Goal: Information Seeking & Learning: Understand process/instructions

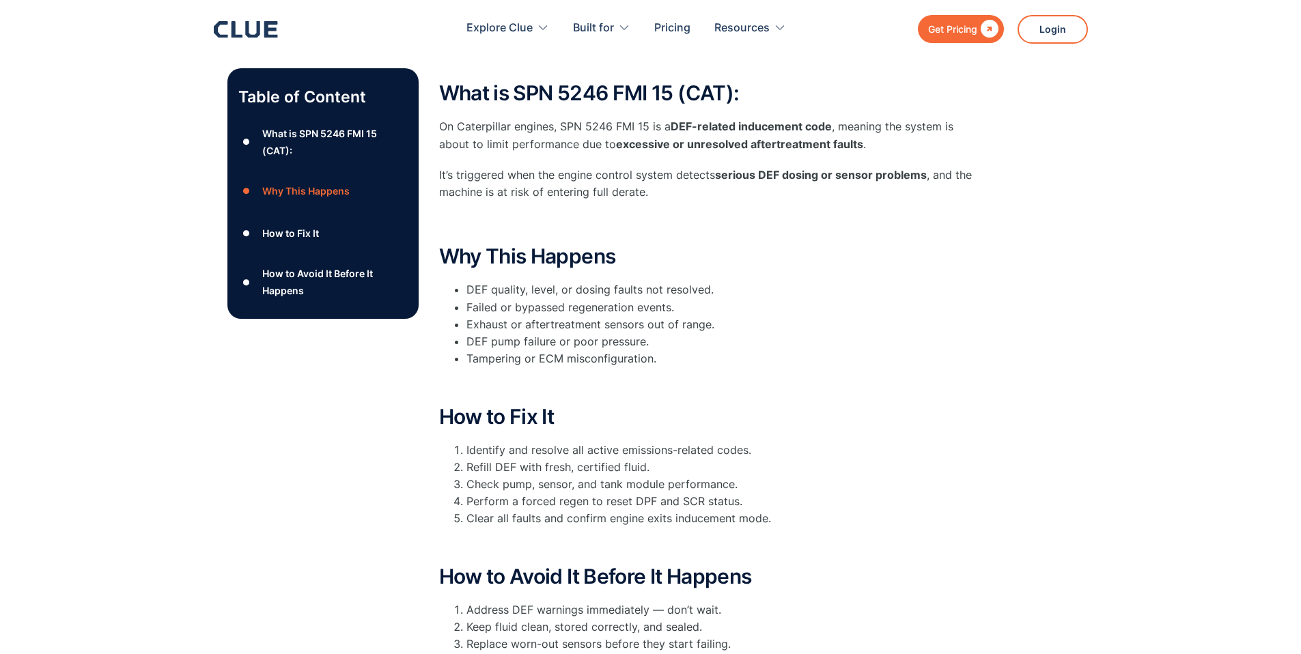
scroll to position [273, 0]
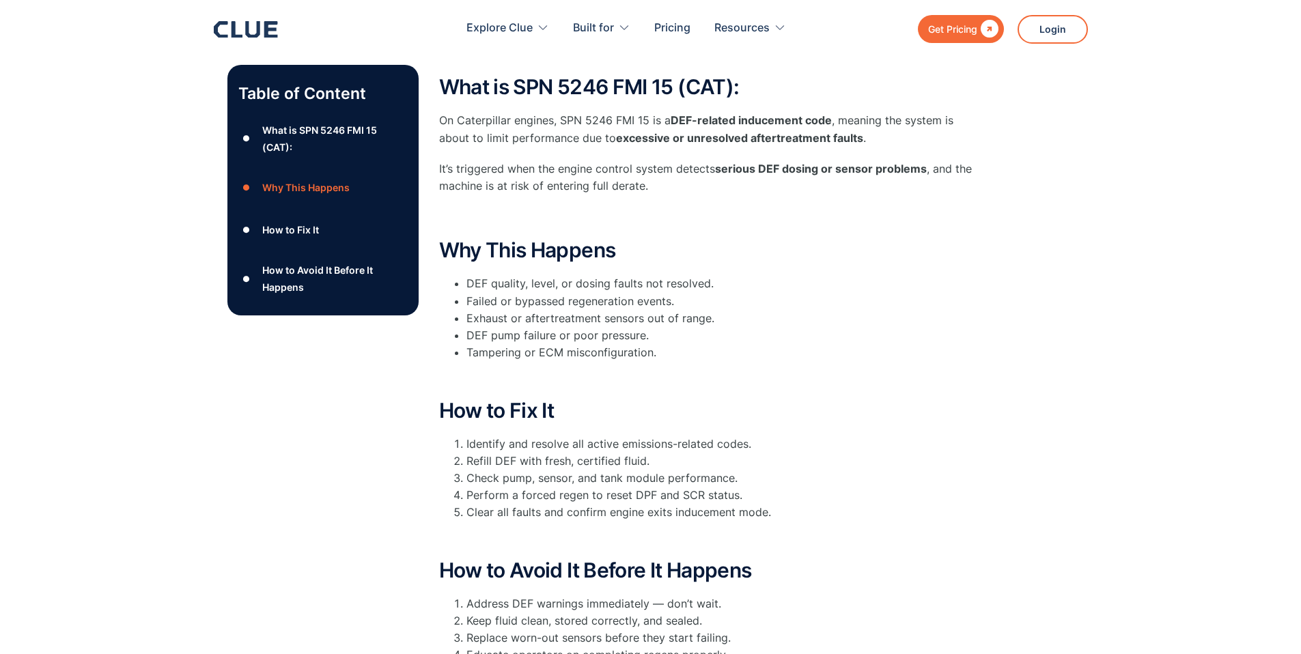
click at [292, 231] on div "How to Fix It" at bounding box center [290, 229] width 57 height 17
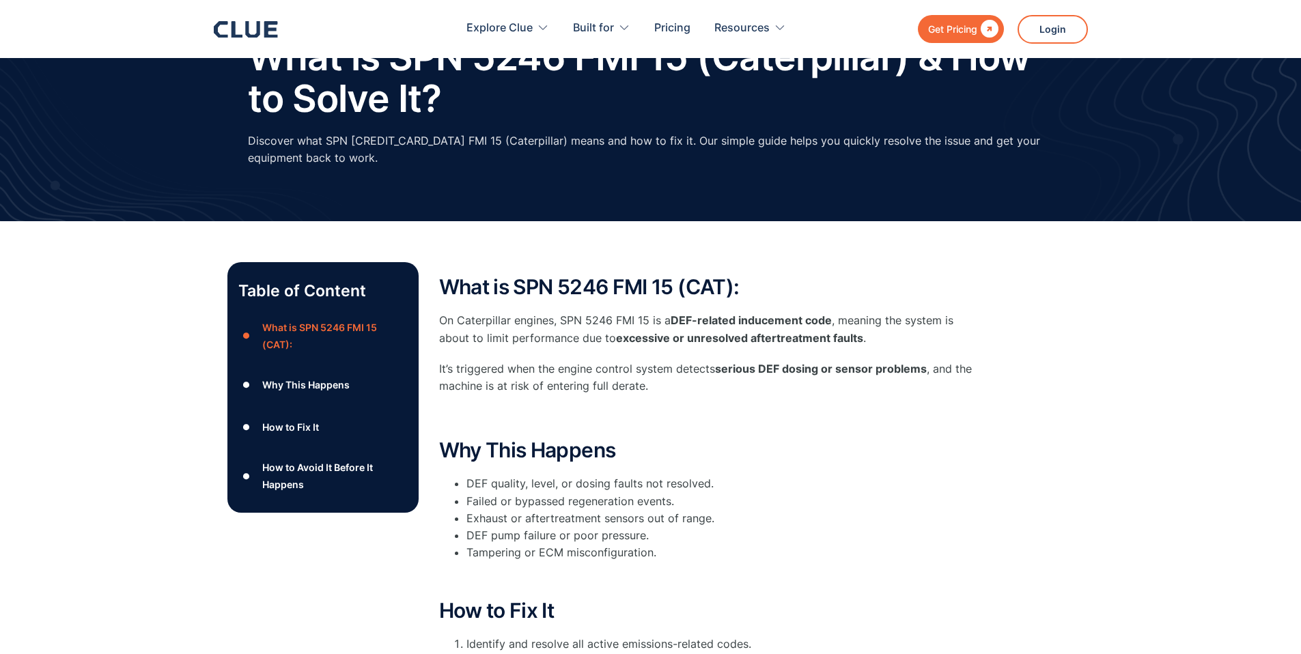
scroll to position [39, 0]
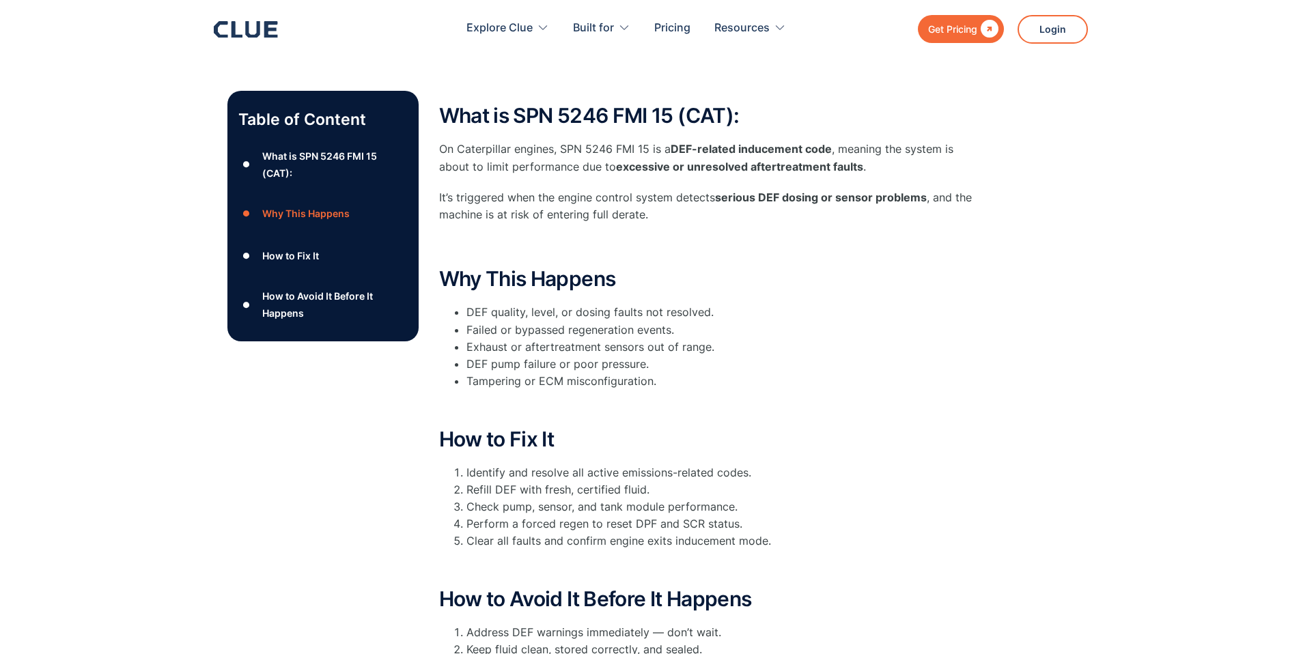
scroll to position [273, 0]
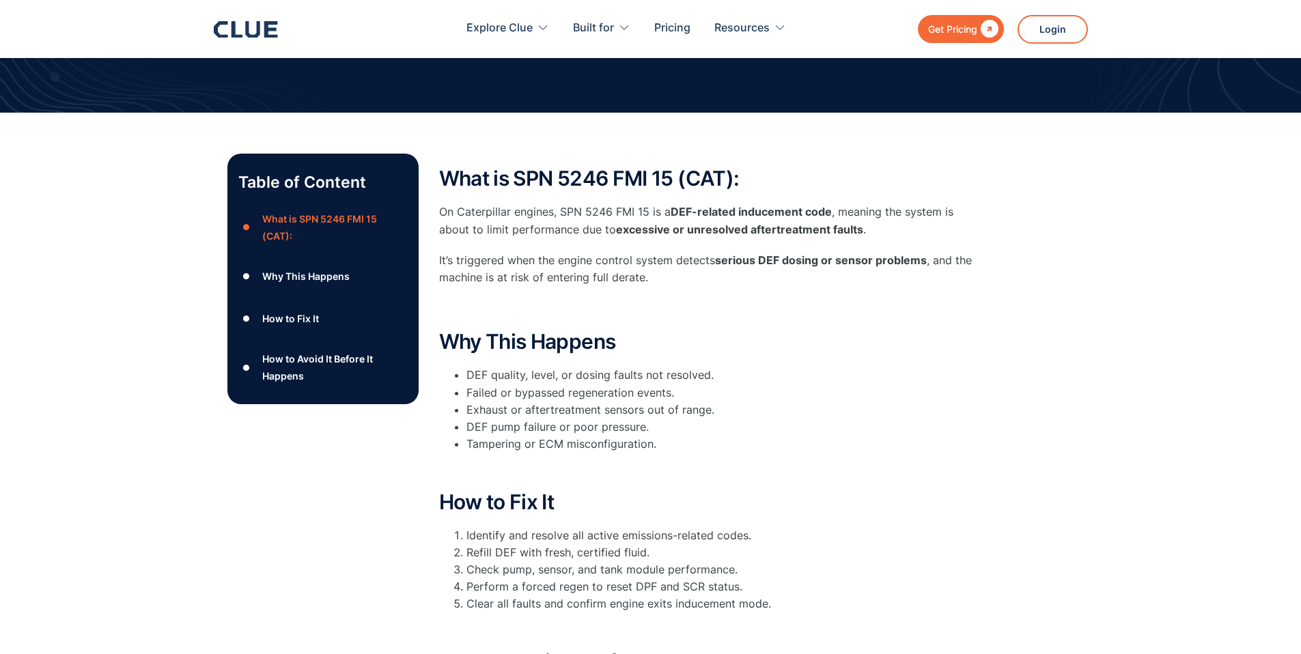
scroll to position [226, 0]
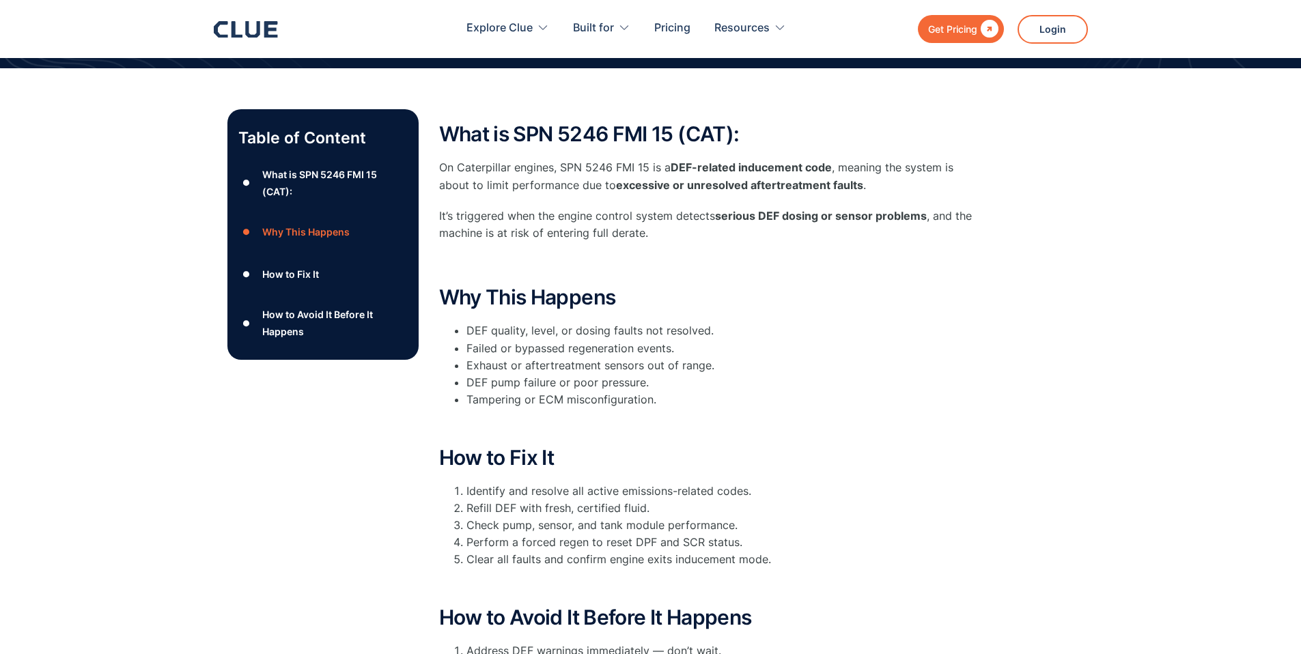
click at [973, 419] on p "‍" at bounding box center [712, 423] width 546 height 17
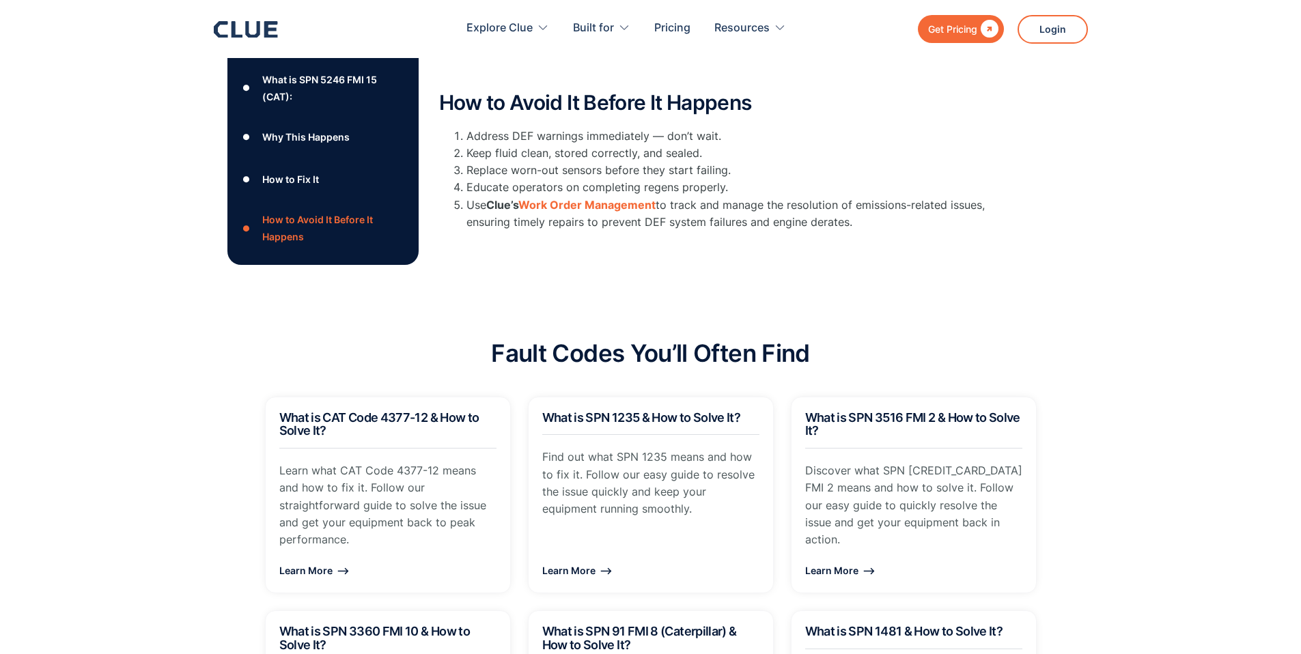
scroll to position [772, 0]
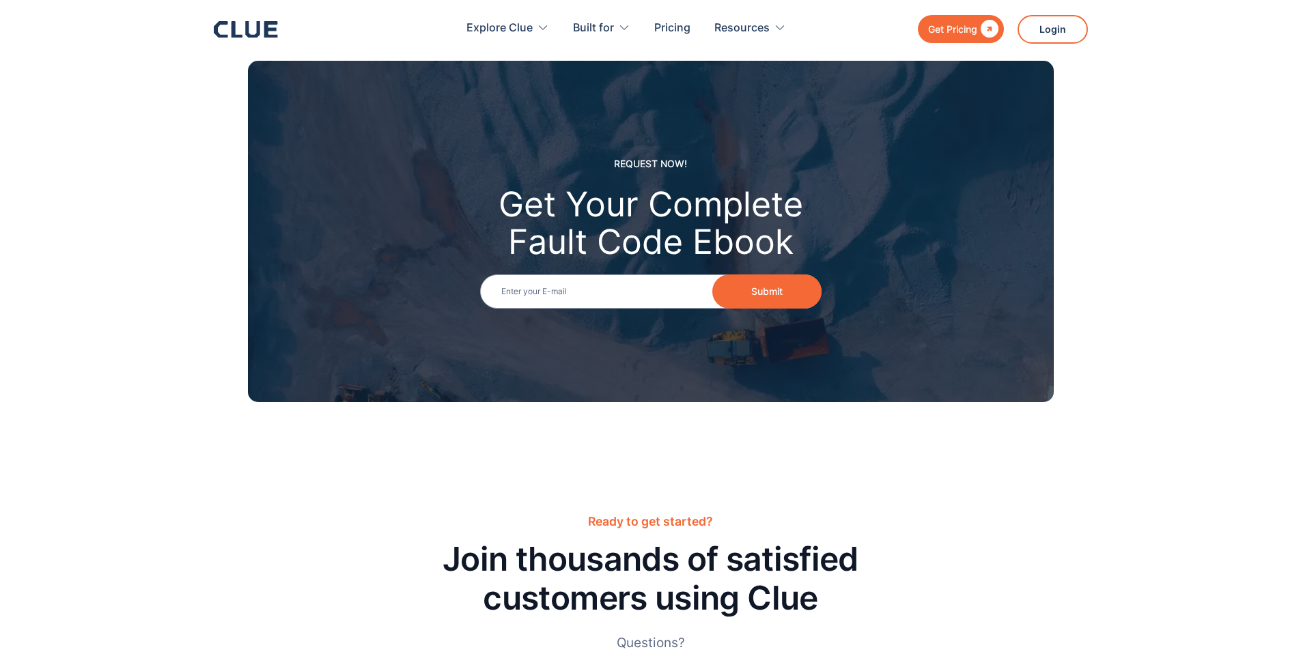
scroll to position [1504, 0]
